Goal: Navigation & Orientation: Find specific page/section

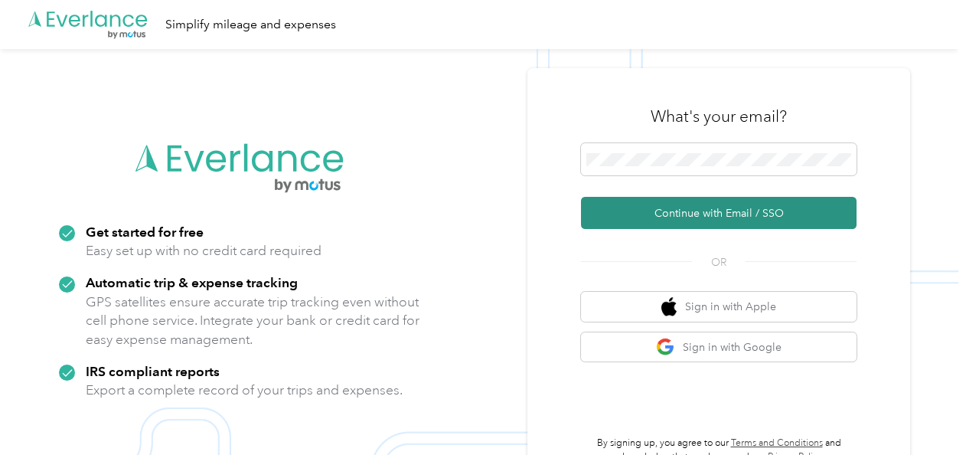
click at [651, 215] on button "Continue with Email / SSO" at bounding box center [719, 213] width 276 height 32
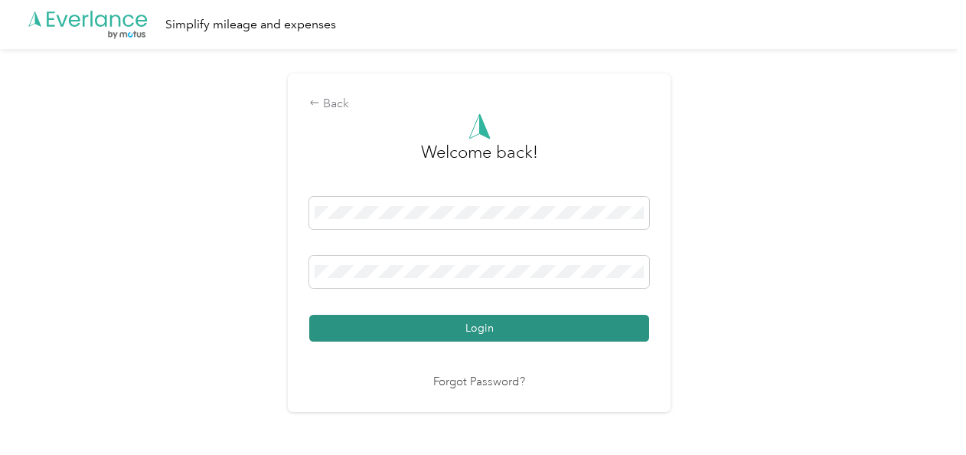
click at [478, 329] on button "Login" at bounding box center [479, 328] width 340 height 27
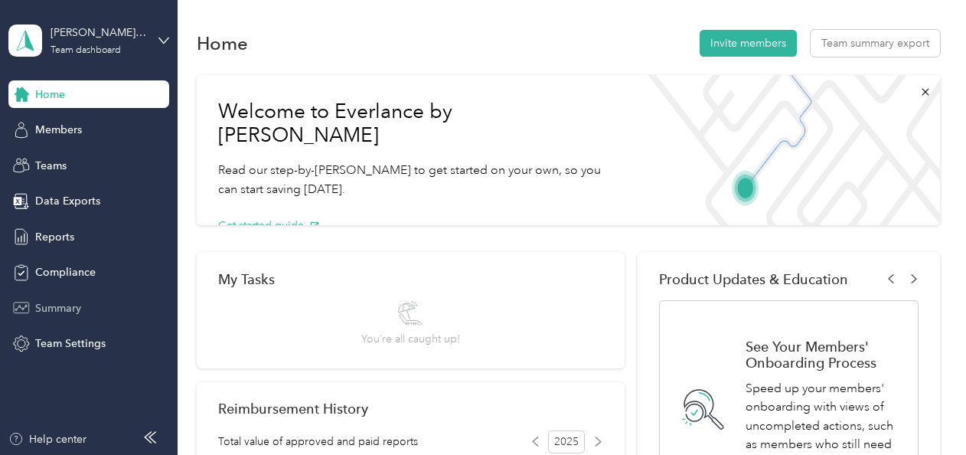
click at [56, 303] on span "Summary" at bounding box center [58, 308] width 46 height 16
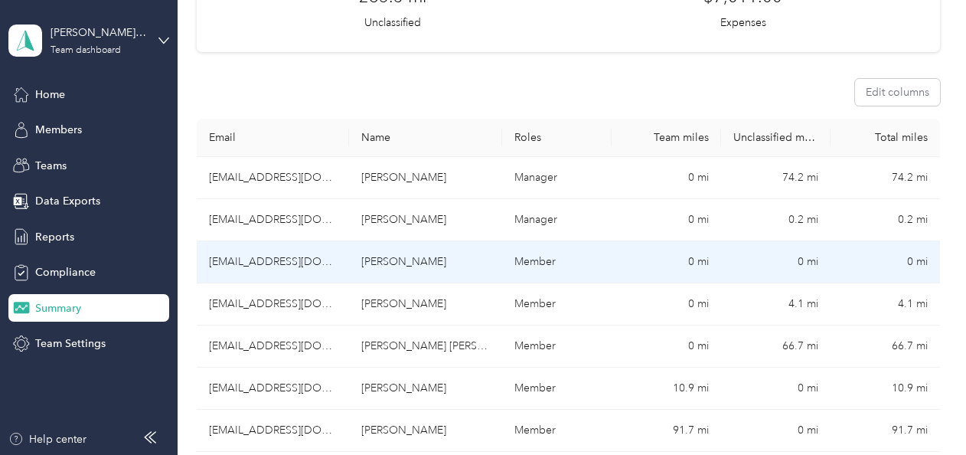
scroll to position [230, 0]
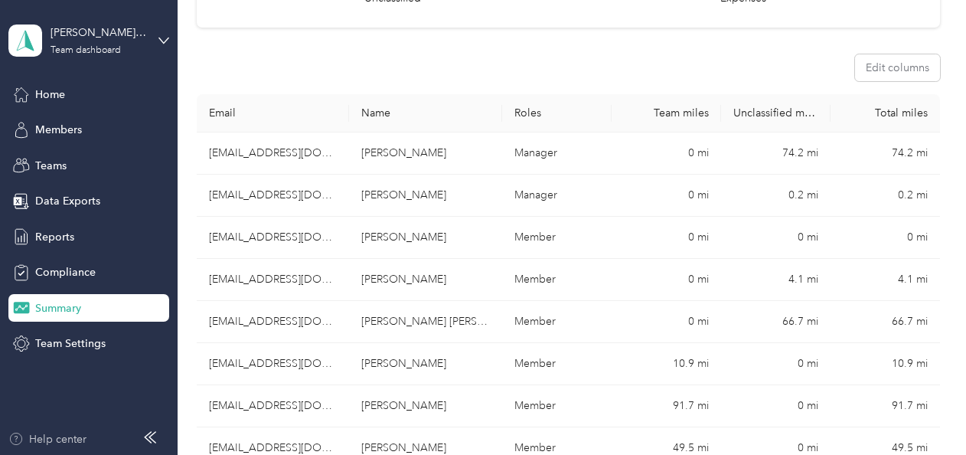
click at [77, 441] on div "Help center" at bounding box center [47, 439] width 78 height 16
